Goal: Use online tool/utility: Use online tool/utility

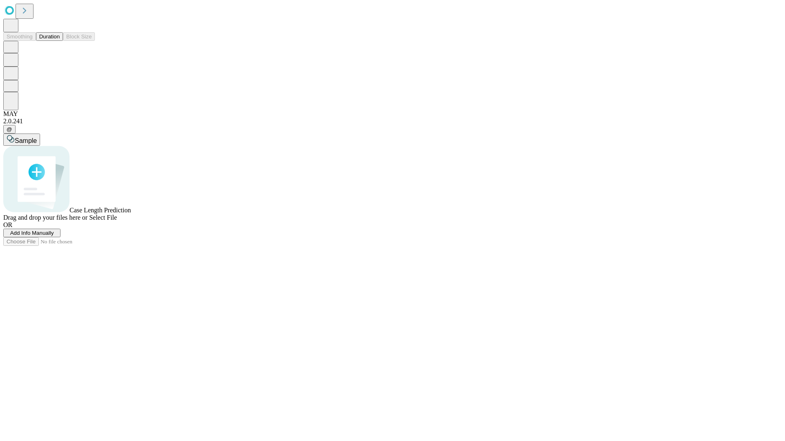
click at [54, 236] on span "Add Info Manually" at bounding box center [32, 233] width 44 height 6
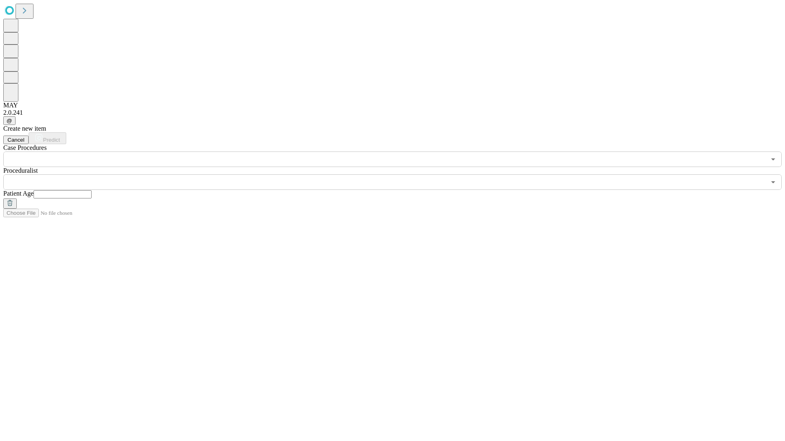
click at [92, 190] on input "text" at bounding box center [63, 194] width 58 height 8
type input "**"
click at [398, 175] on input "text" at bounding box center [384, 183] width 762 height 16
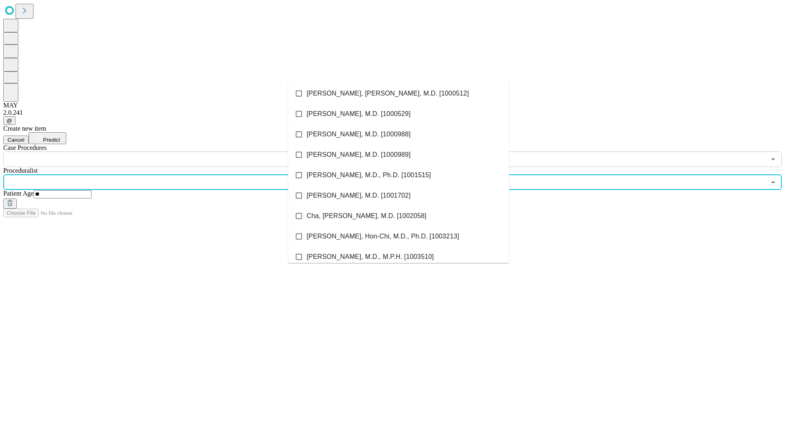
click at [398, 94] on li "[PERSON_NAME], [PERSON_NAME], M.D. [1000512]" at bounding box center [398, 93] width 221 height 20
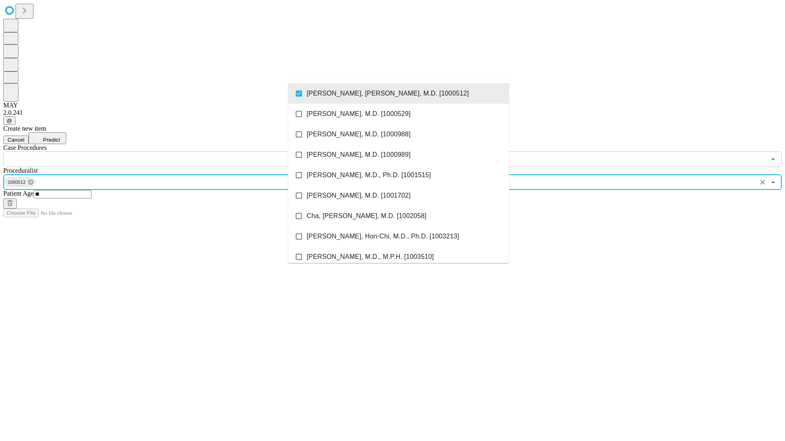
click at [172, 152] on input "text" at bounding box center [384, 160] width 762 height 16
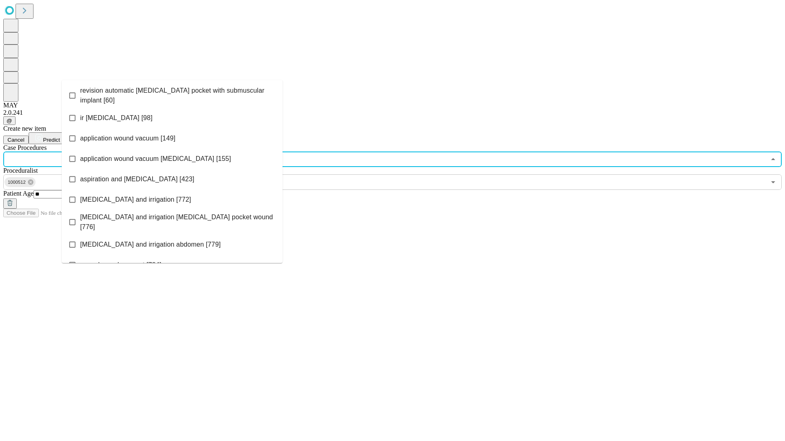
click at [172, 94] on span "revision automatic [MEDICAL_DATA] pocket with submuscular implant [60]" at bounding box center [178, 96] width 196 height 20
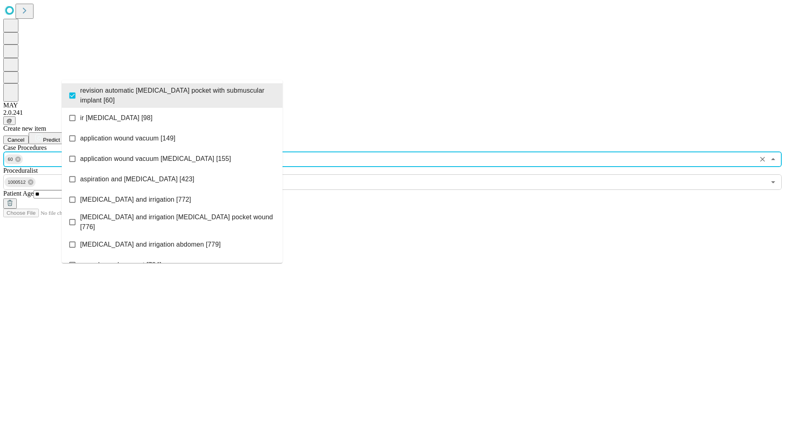
click at [60, 137] on span "Predict" at bounding box center [51, 140] width 17 height 6
